Goal: Check status: Check status

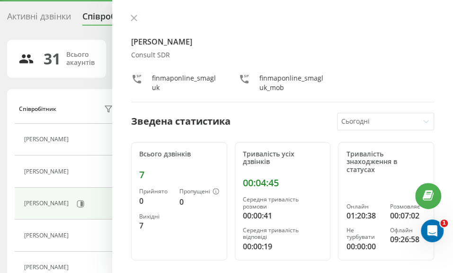
scroll to position [47, 0]
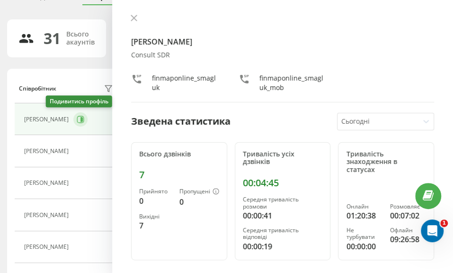
click at [77, 116] on icon at bounding box center [81, 120] width 8 height 8
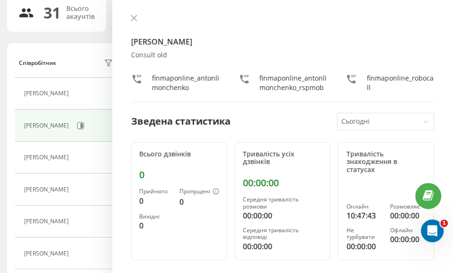
scroll to position [95, 0]
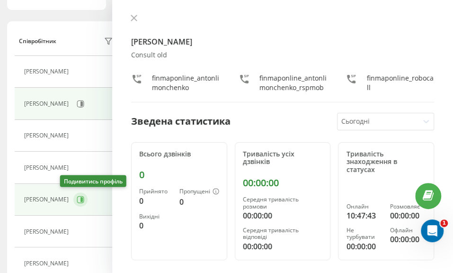
click at [81, 198] on icon at bounding box center [82, 199] width 2 height 5
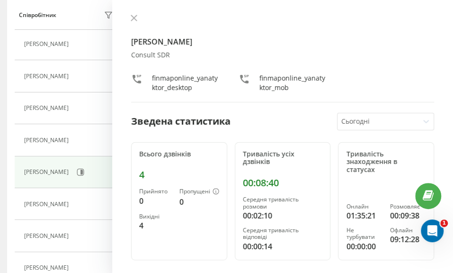
scroll to position [142, 0]
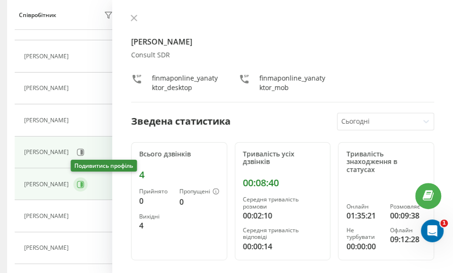
click at [77, 181] on icon at bounding box center [81, 185] width 8 height 8
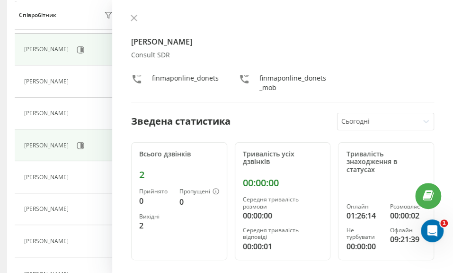
scroll to position [190, 0]
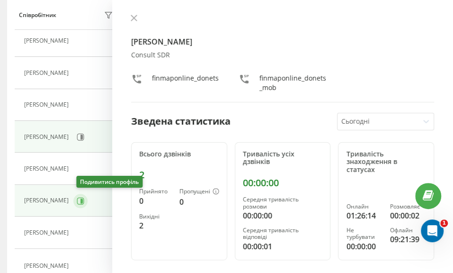
click at [79, 197] on button at bounding box center [80, 201] width 14 height 14
